Goal: Information Seeking & Learning: Learn about a topic

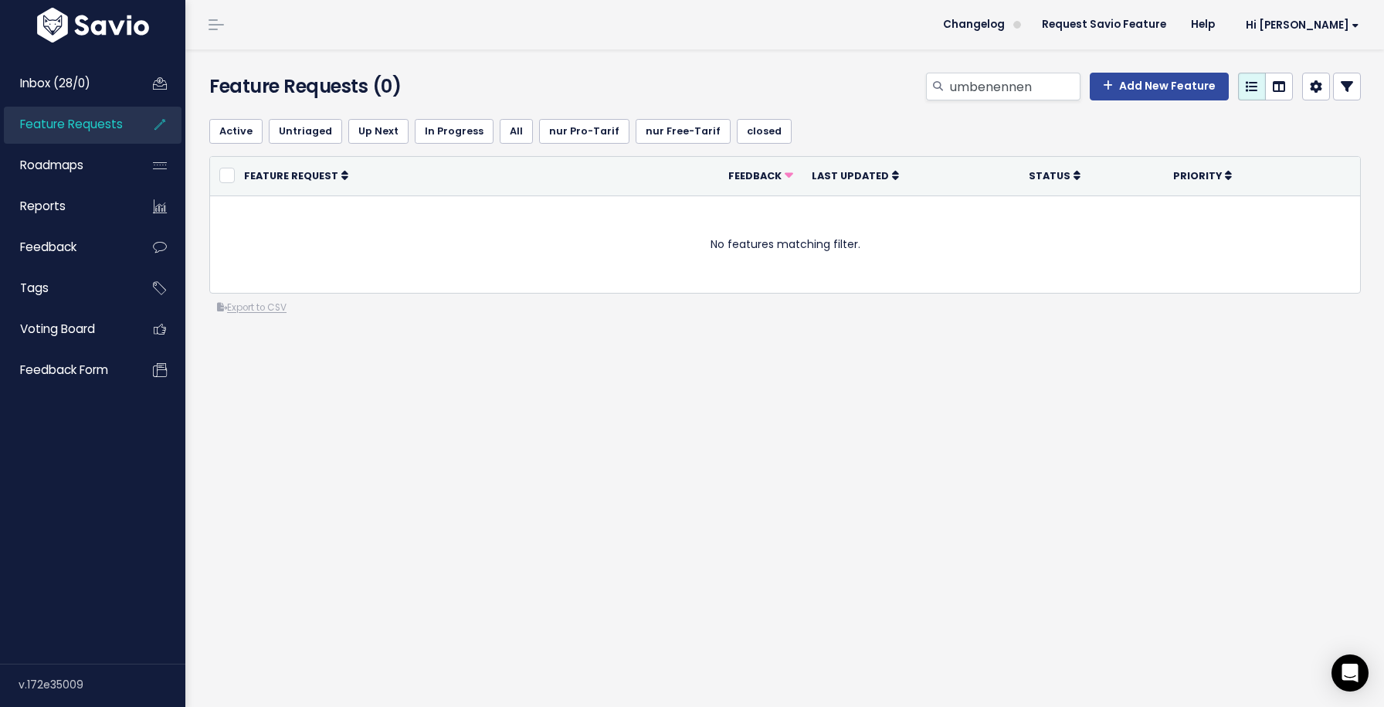
click at [66, 123] on span "Feature Requests" at bounding box center [71, 124] width 103 height 16
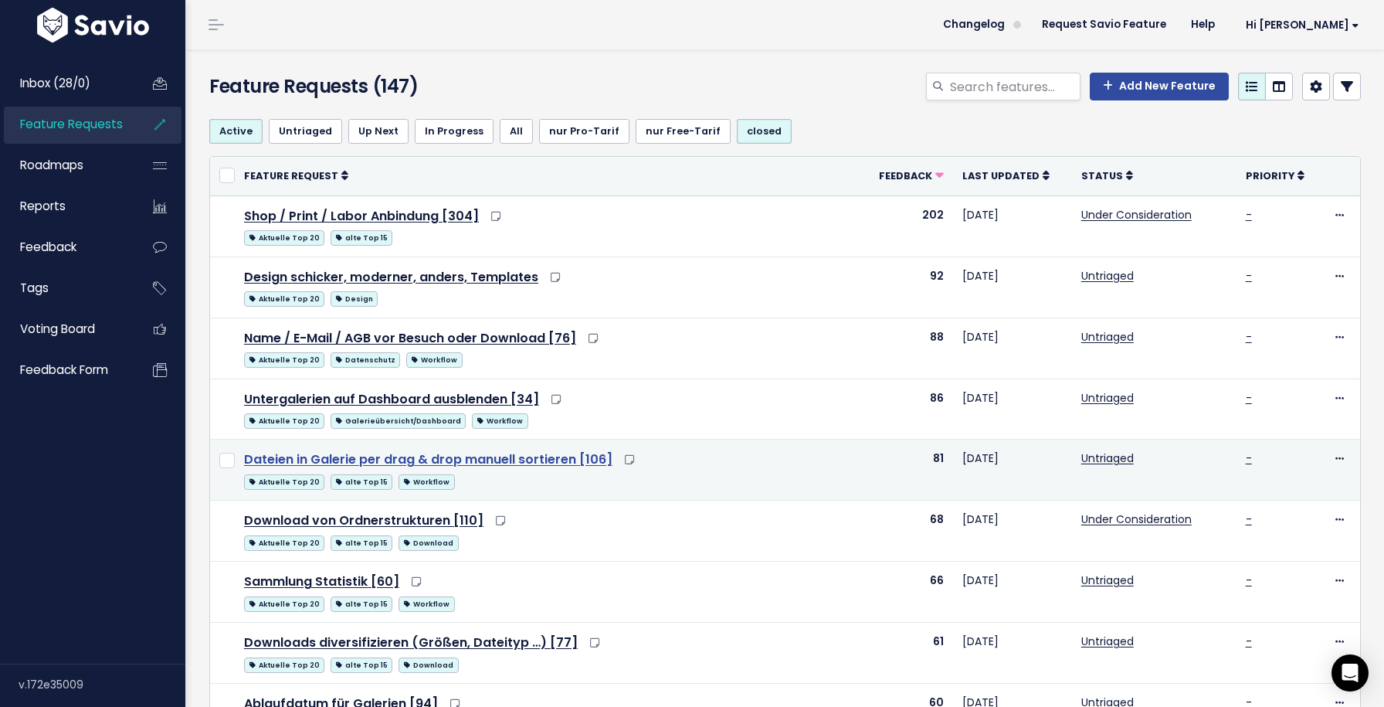
click at [500, 465] on link "Dateien in Galerie per drag & drop manuell sortieren [106]" at bounding box center [428, 459] width 368 height 18
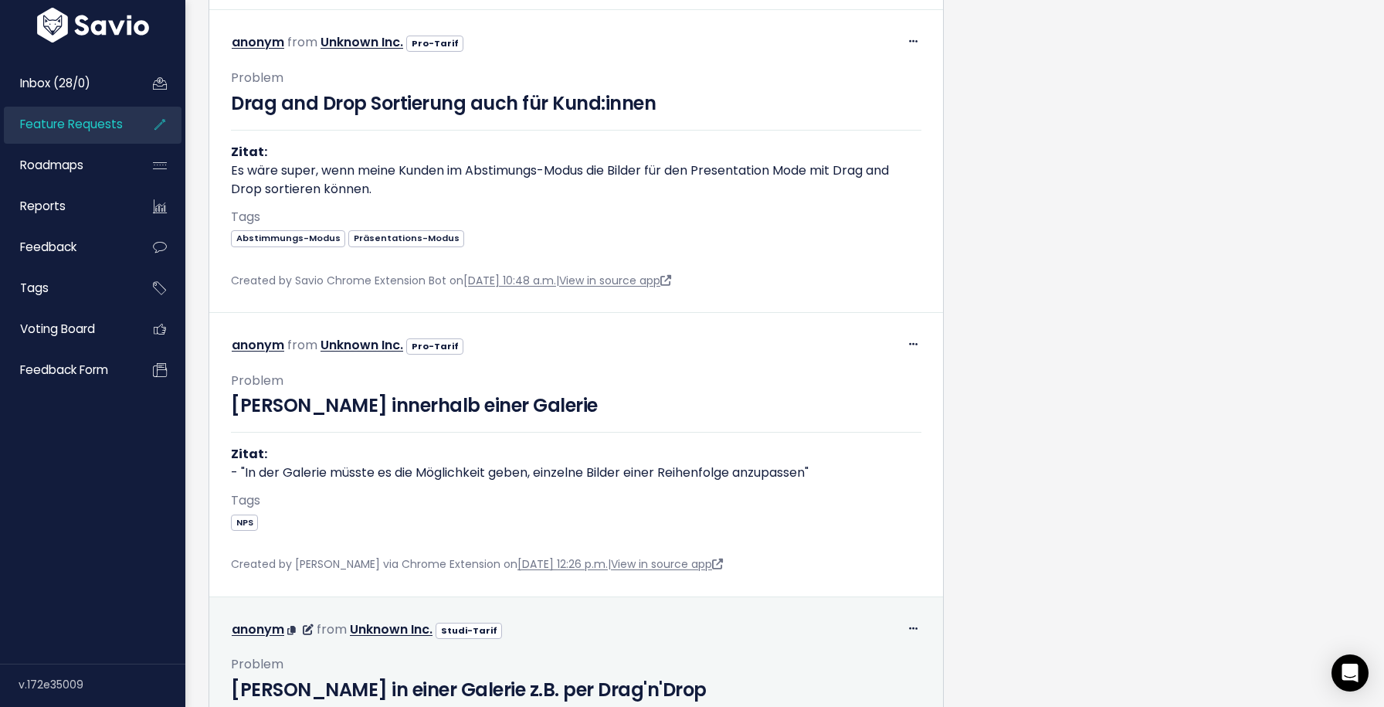
scroll to position [18642, 0]
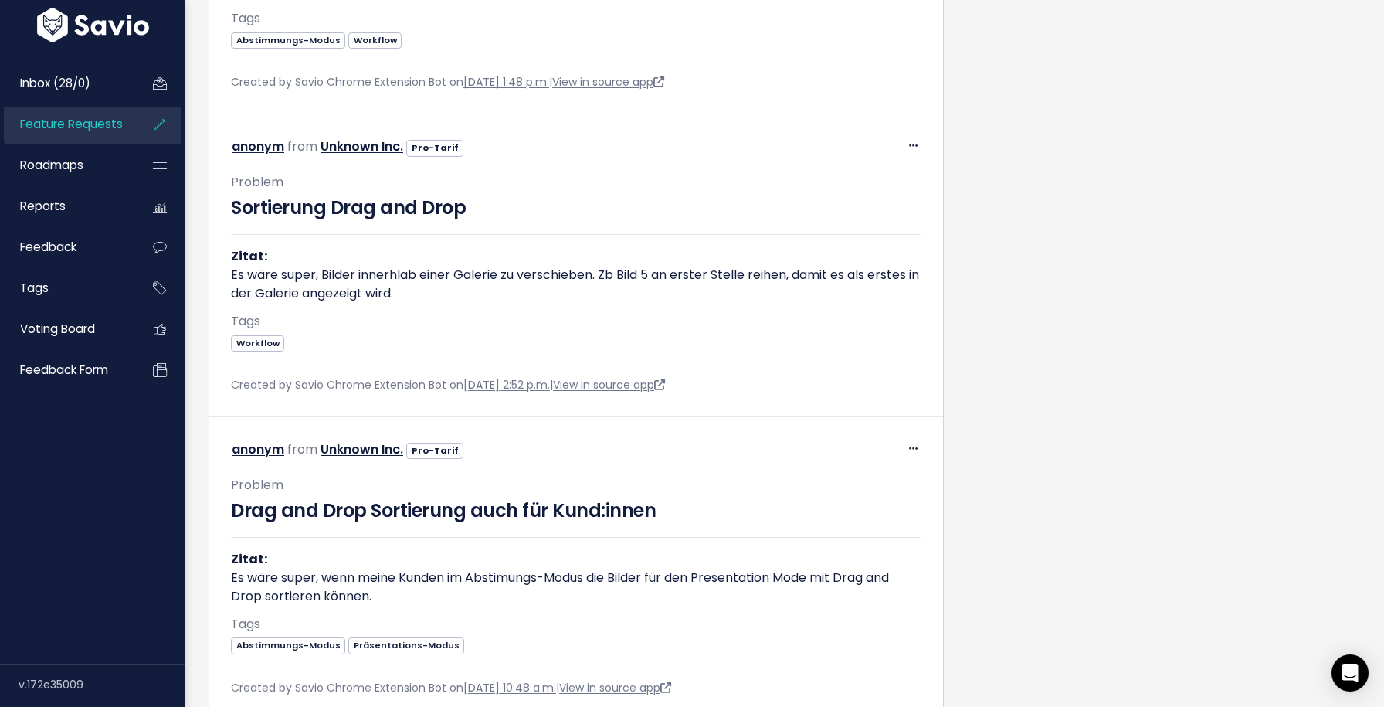
click at [100, 110] on link "Feature Requests" at bounding box center [66, 125] width 124 height 36
